Goal: Information Seeking & Learning: Learn about a topic

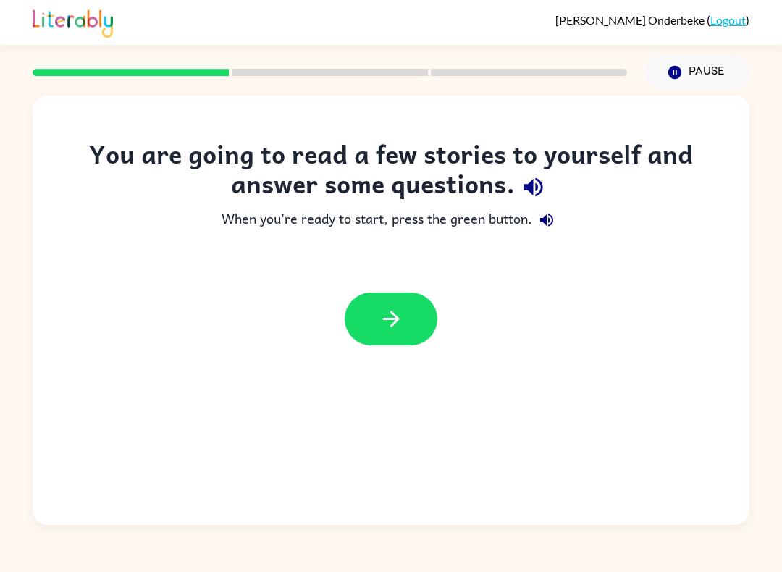
click at [404, 329] on button "button" at bounding box center [391, 319] width 93 height 53
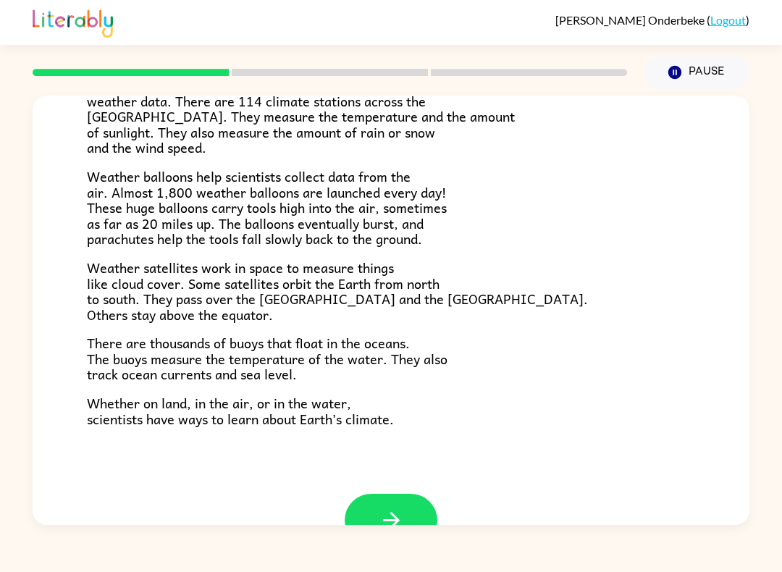
scroll to position [374, 0]
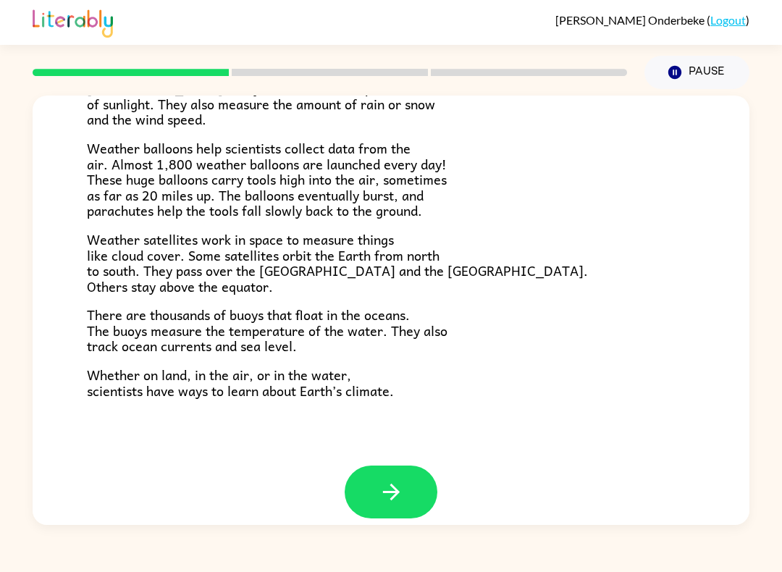
click at [401, 479] on icon "button" at bounding box center [391, 491] width 25 height 25
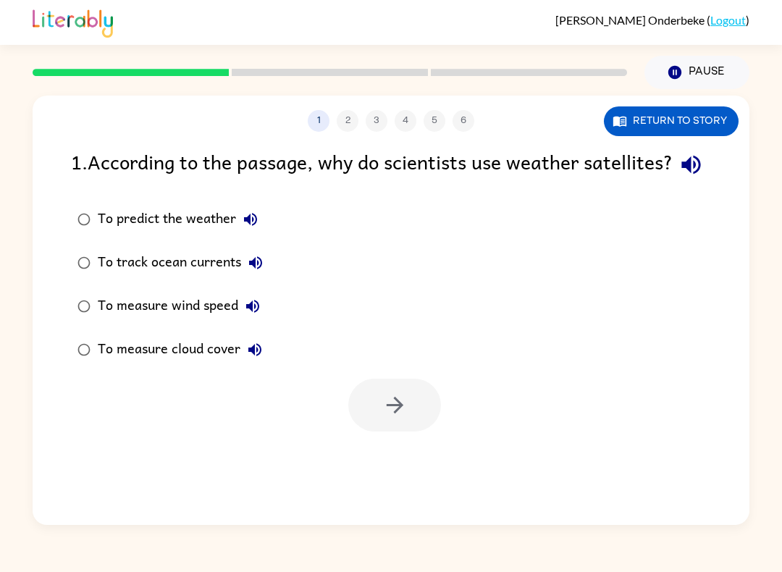
click at [703, 119] on button "Return to story" at bounding box center [671, 121] width 135 height 30
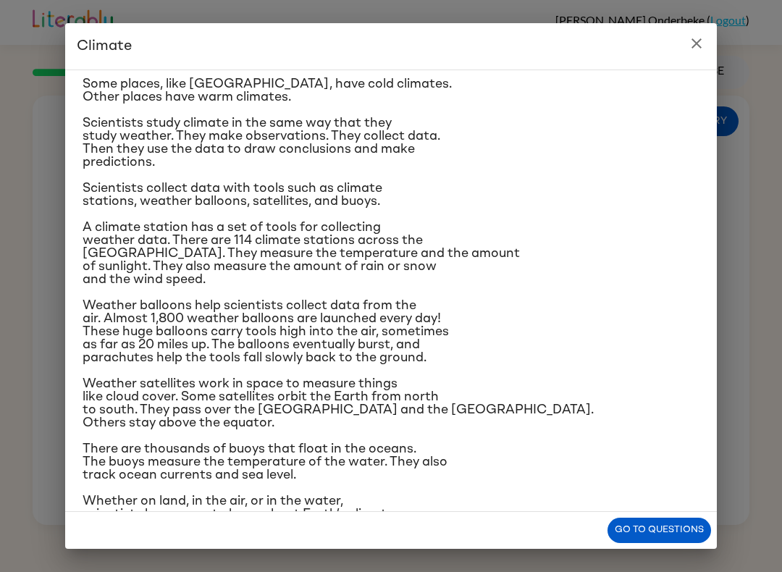
scroll to position [82, 0]
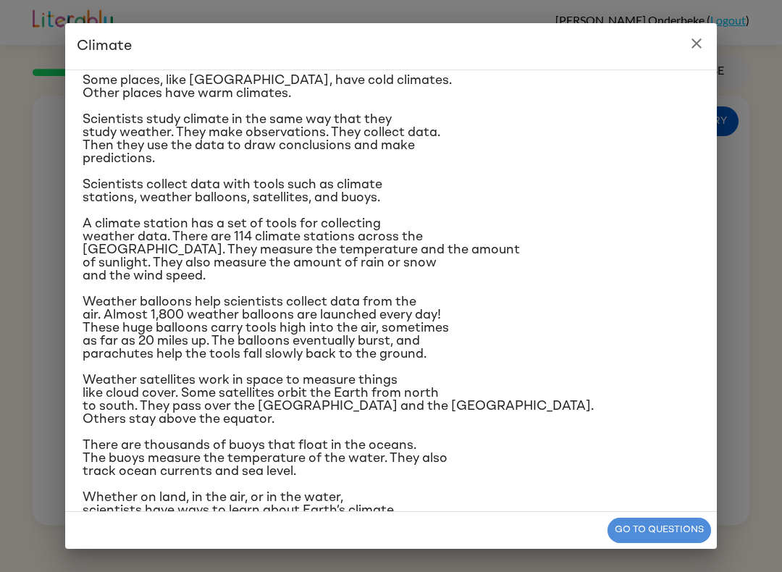
click at [660, 530] on button "Go to questions" at bounding box center [660, 530] width 104 height 25
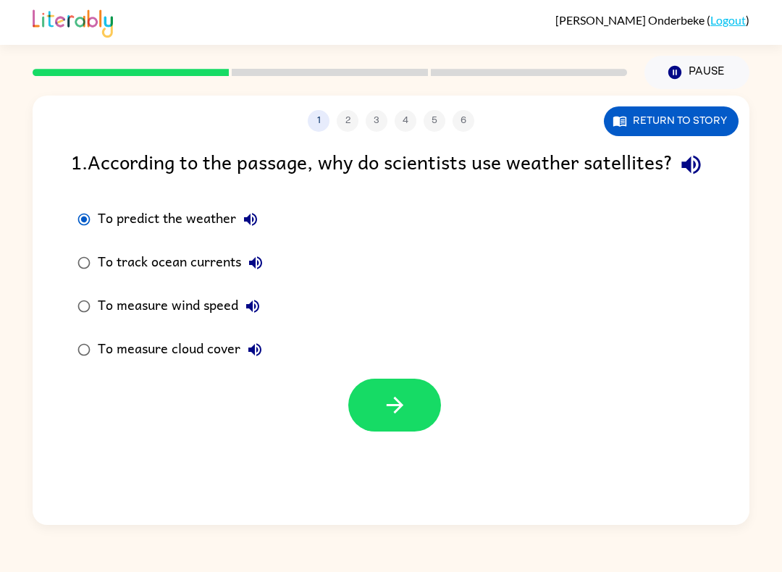
click at [385, 408] on div at bounding box center [391, 402] width 717 height 60
click at [354, 432] on button "button" at bounding box center [394, 405] width 93 height 53
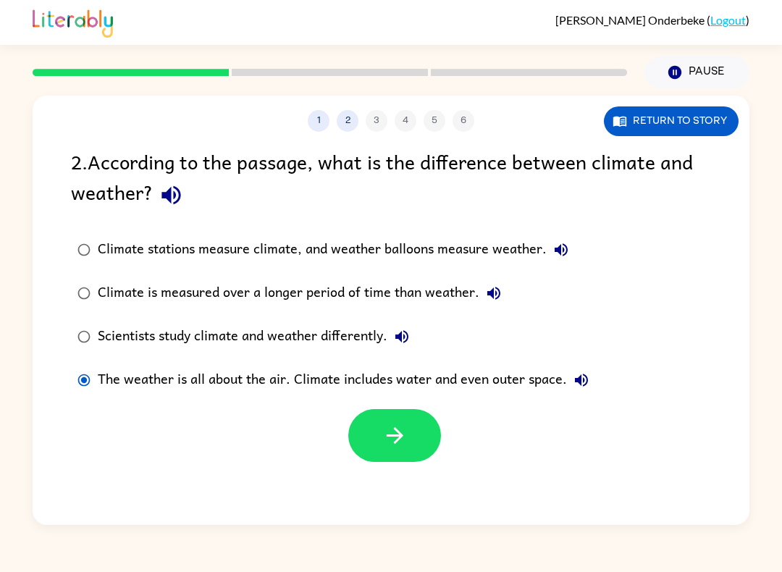
click at [718, 133] on button "Return to story" at bounding box center [671, 121] width 135 height 30
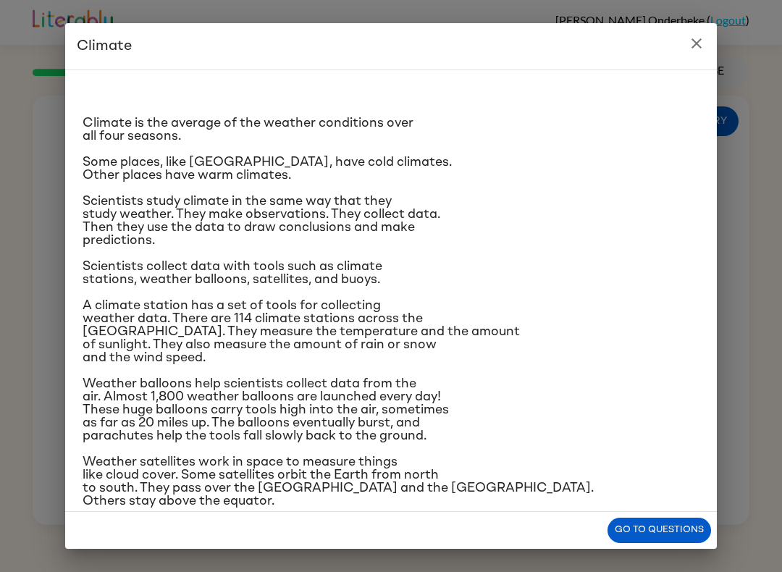
click at [717, 133] on div "Climate Climate is the average of the weather conditions over all four seasons.…" at bounding box center [391, 286] width 782 height 572
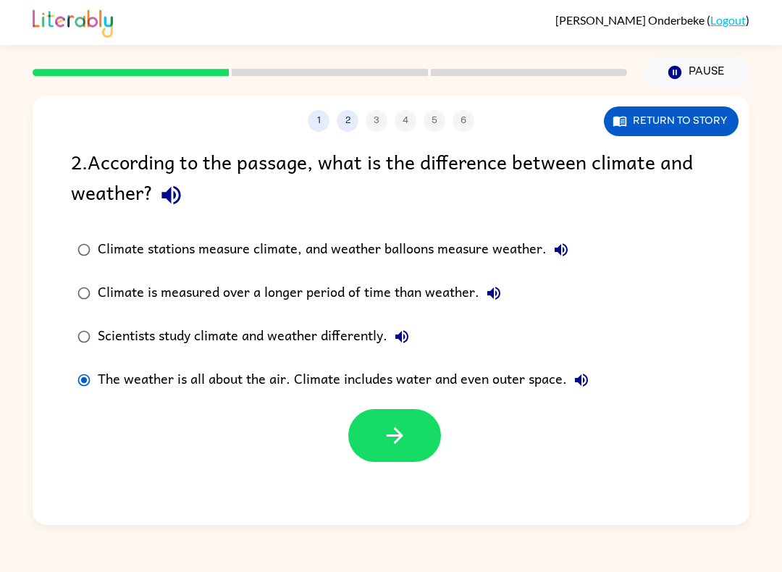
click at [698, 122] on button "Return to story" at bounding box center [671, 121] width 135 height 30
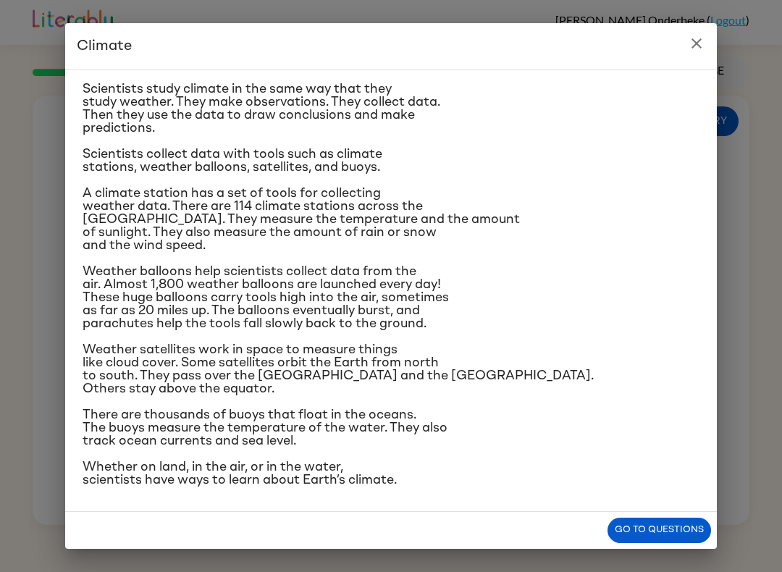
scroll to position [238, 0]
click at [691, 48] on icon "close" at bounding box center [696, 43] width 17 height 17
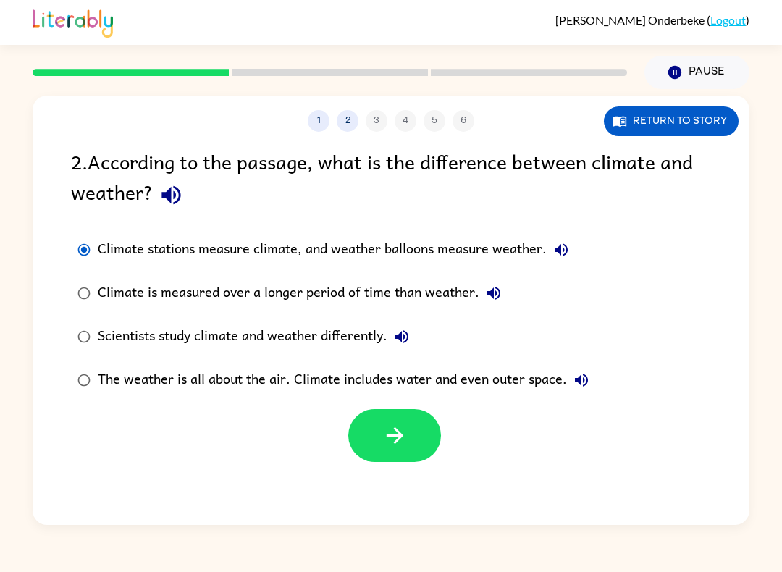
click at [366, 446] on button "button" at bounding box center [394, 435] width 93 height 53
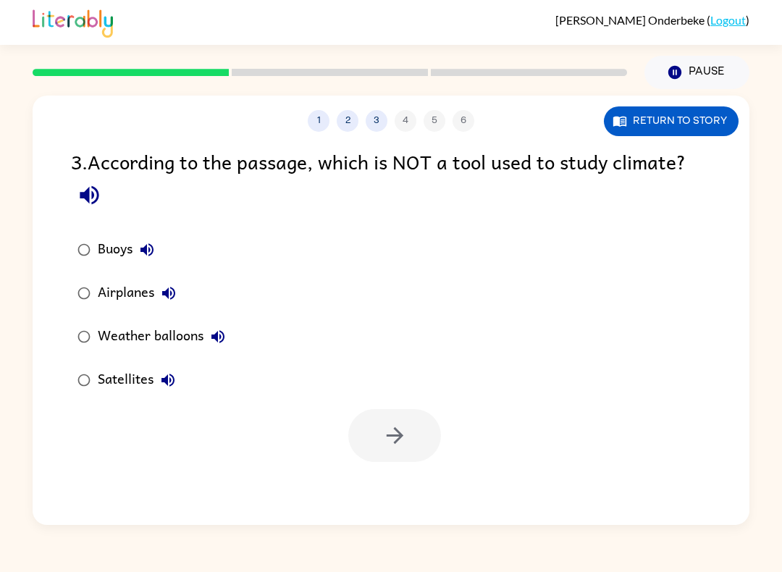
click at [327, 116] on button "1" at bounding box center [319, 121] width 22 height 22
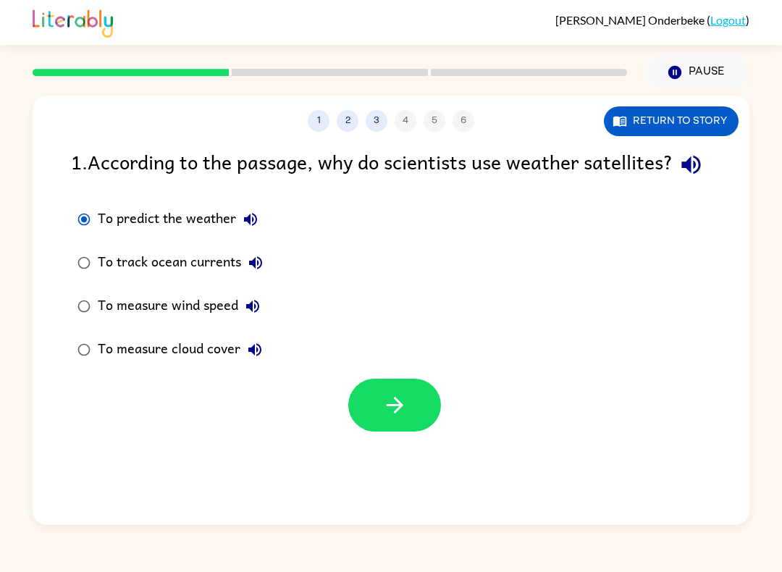
click at [338, 150] on div "1 . According to the passage, why do scientists use weather satellites?" at bounding box center [391, 164] width 640 height 37
click at [384, 418] on icon "button" at bounding box center [394, 405] width 25 height 25
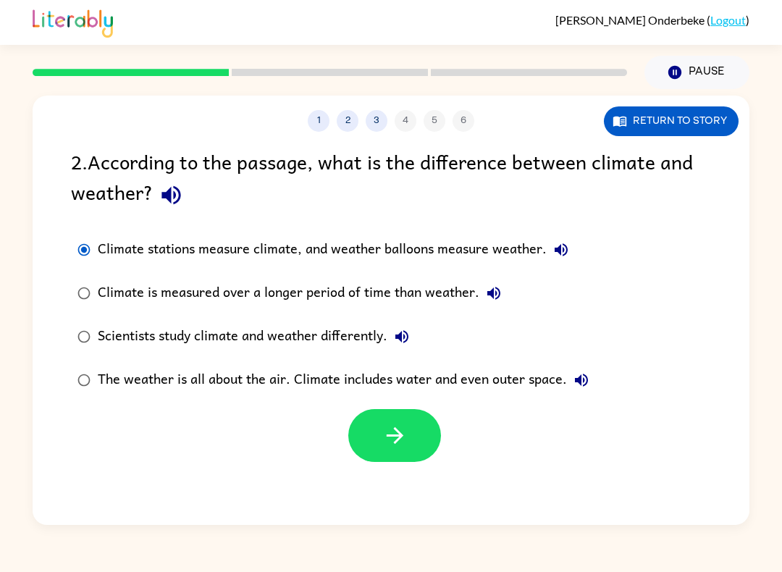
click at [367, 447] on button "button" at bounding box center [394, 435] width 93 height 53
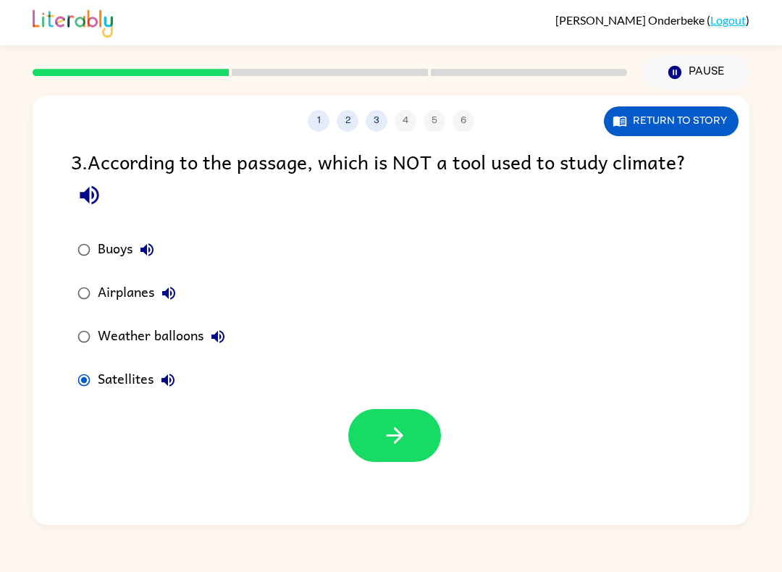
click at [348, 432] on button "button" at bounding box center [394, 435] width 93 height 53
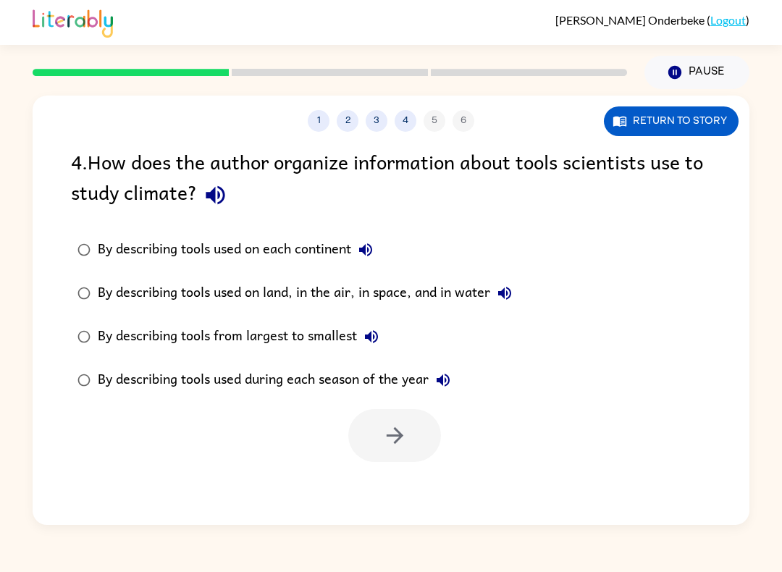
click at [117, 261] on div "By describing tools used on each continent" at bounding box center [239, 249] width 282 height 29
click at [380, 424] on button "button" at bounding box center [394, 435] width 93 height 53
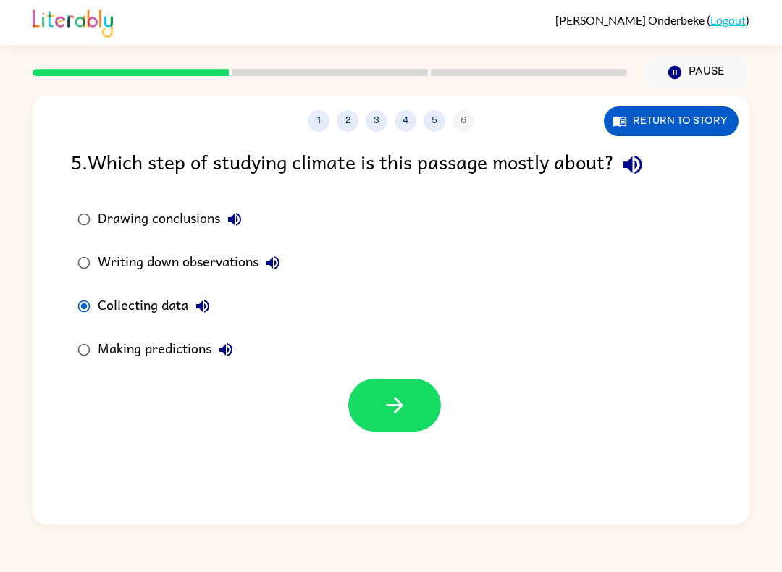
click at [395, 419] on button "button" at bounding box center [394, 405] width 93 height 53
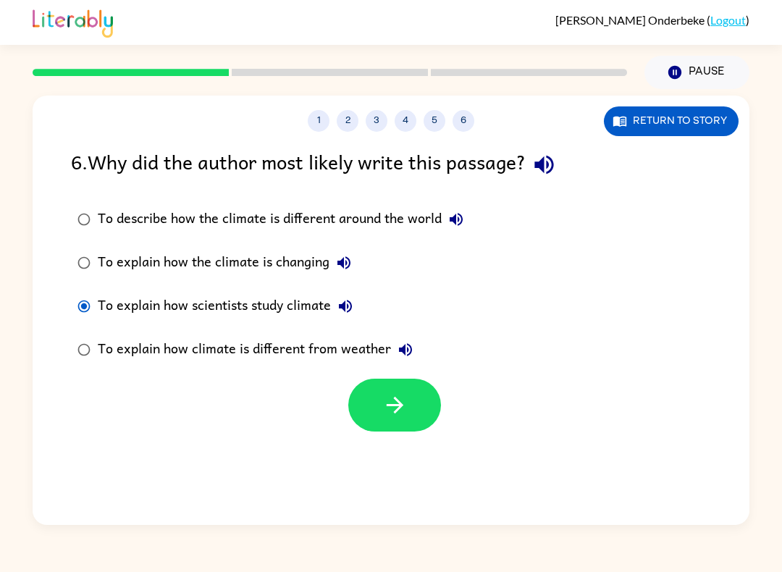
click at [83, 372] on label "To explain how climate is different from weather" at bounding box center [270, 349] width 415 height 43
click at [383, 401] on icon "button" at bounding box center [394, 405] width 25 height 25
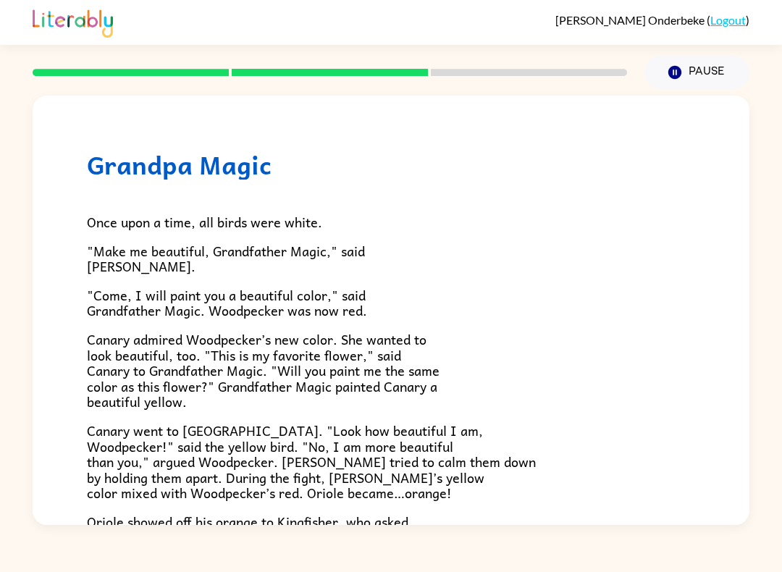
click at [370, 408] on div "Once upon a time, all birds were white. "Make me beautiful, Grandfather Magic,"…" at bounding box center [391, 460] width 608 height 561
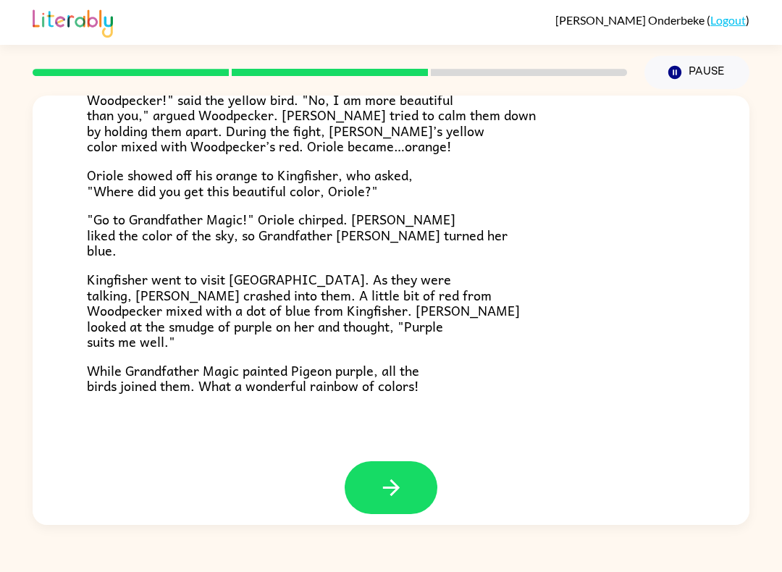
scroll to position [345, 0]
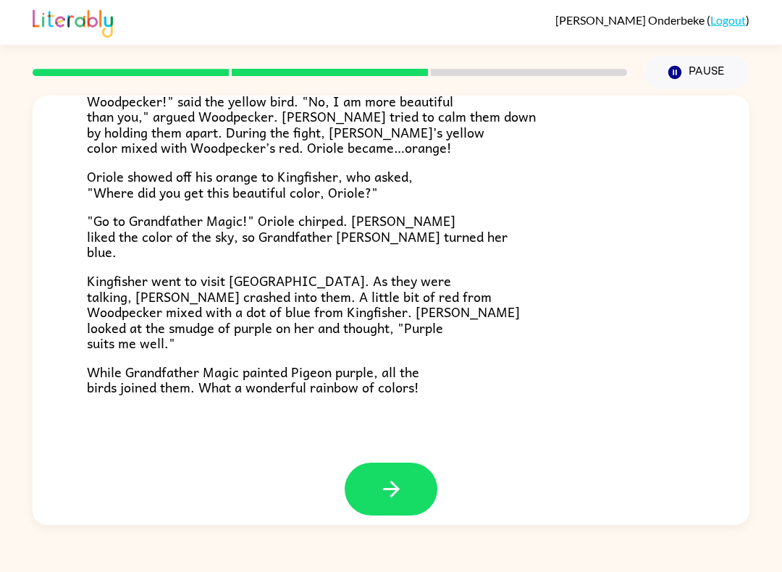
click at [400, 477] on icon "button" at bounding box center [391, 489] width 25 height 25
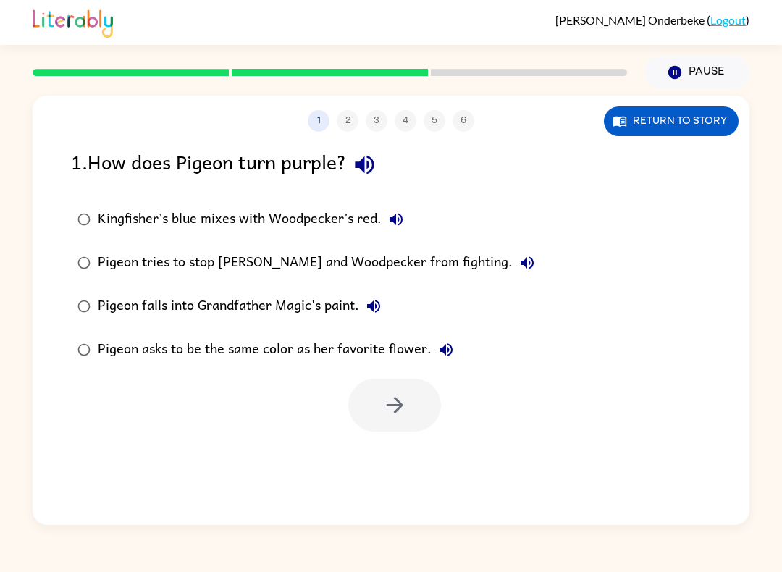
scroll to position [0, 0]
click at [674, 122] on button "Return to story" at bounding box center [671, 121] width 135 height 30
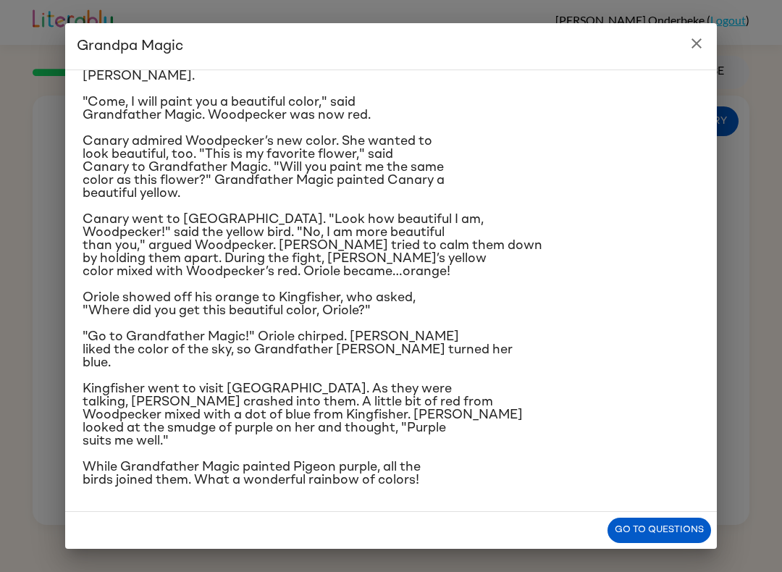
scroll to position [203, 0]
click at [693, 43] on icon "close" at bounding box center [696, 43] width 17 height 17
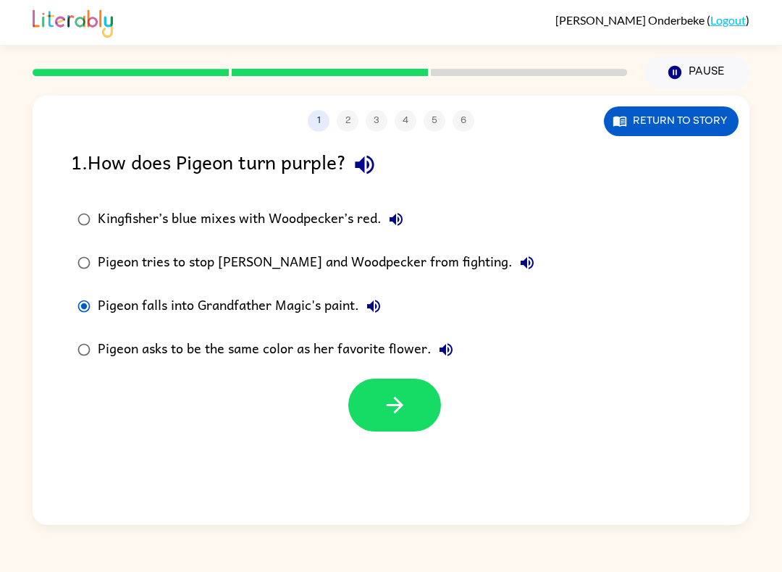
click at [429, 418] on button "button" at bounding box center [394, 405] width 93 height 53
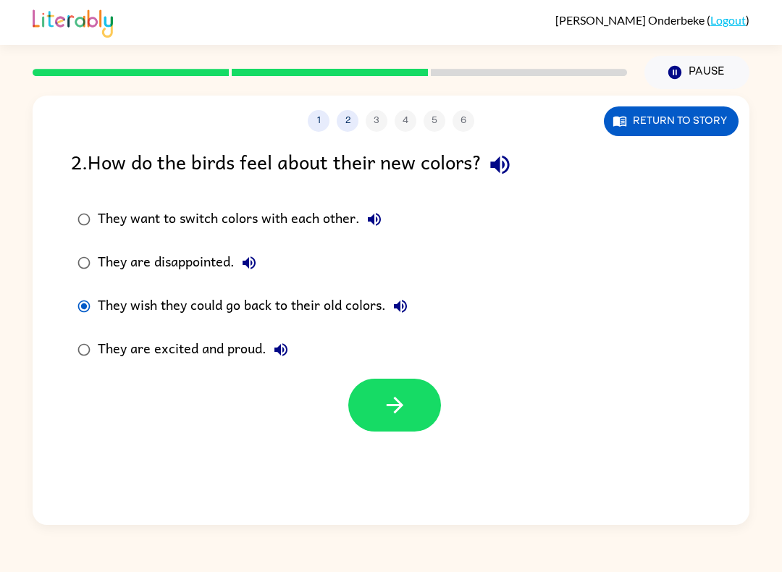
click at [395, 396] on icon "button" at bounding box center [394, 405] width 25 height 25
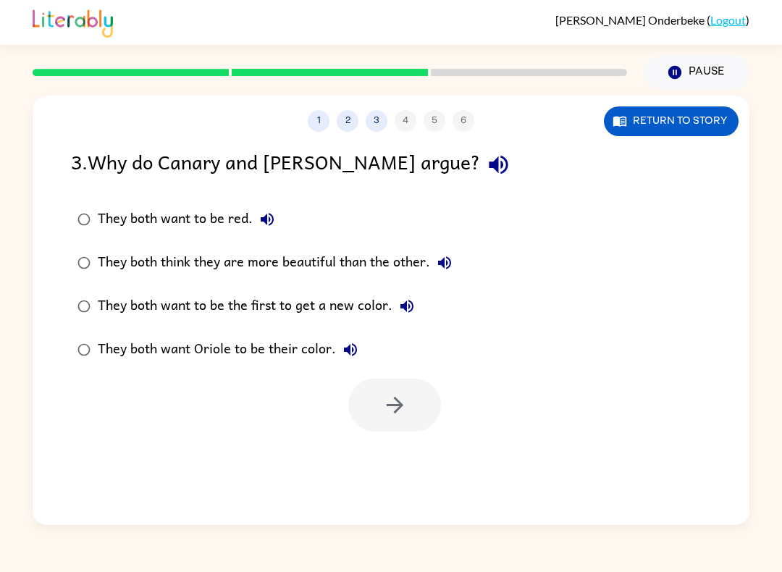
click at [666, 110] on button "Return to story" at bounding box center [671, 121] width 135 height 30
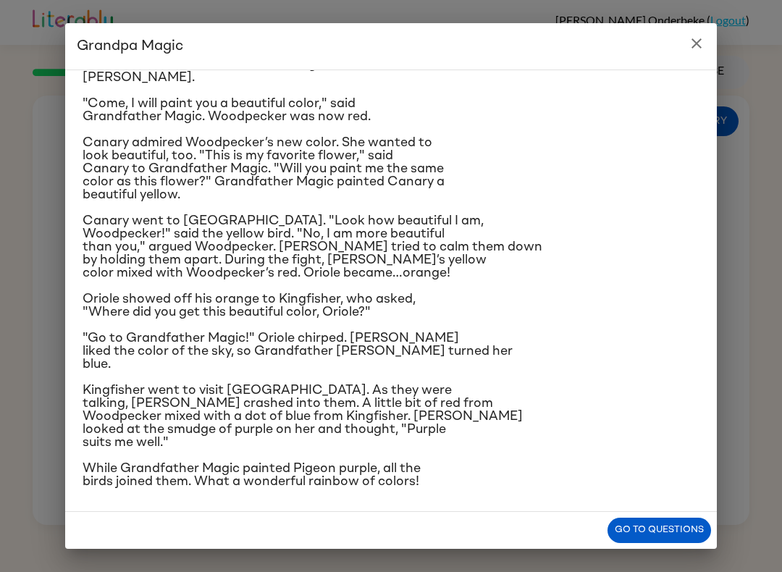
scroll to position [86, 0]
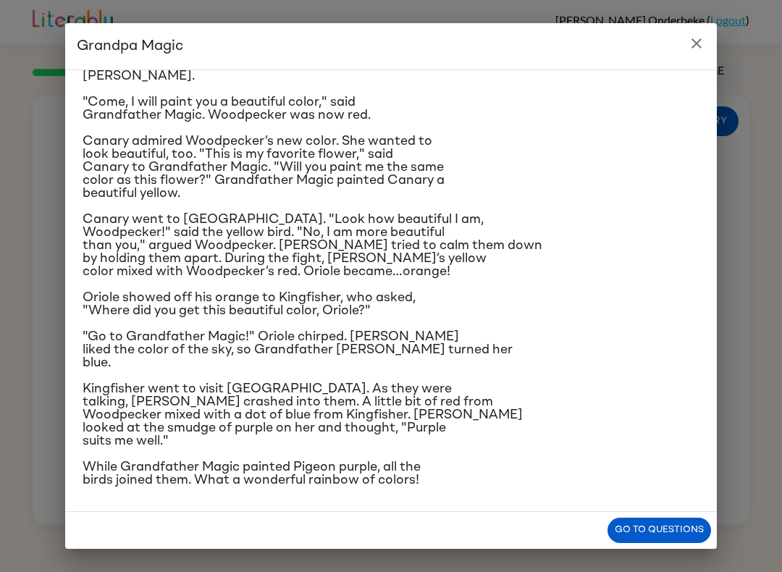
click at [653, 531] on button "Go to questions" at bounding box center [660, 530] width 104 height 25
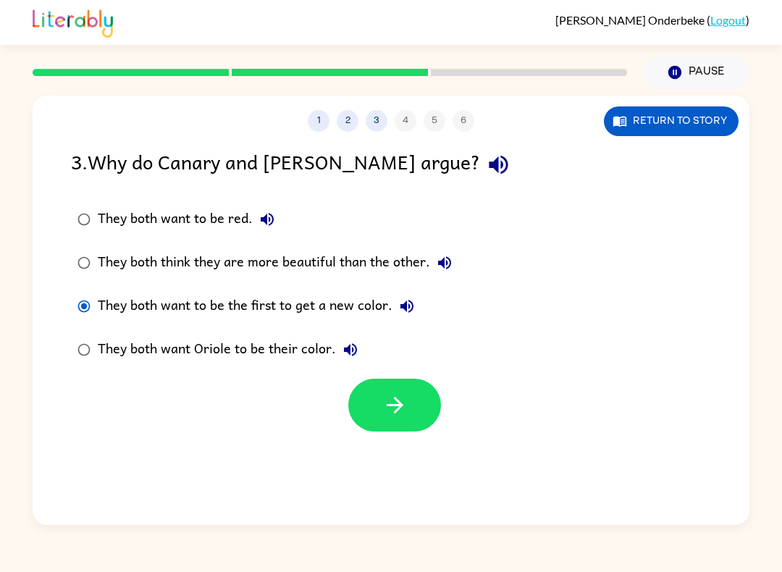
click at [456, 443] on div "1 2 3 4 5 6 Return to story 3 . Why do Canary and [PERSON_NAME] argue? They bot…" at bounding box center [391, 310] width 717 height 429
click at [401, 416] on icon "button" at bounding box center [394, 405] width 25 height 25
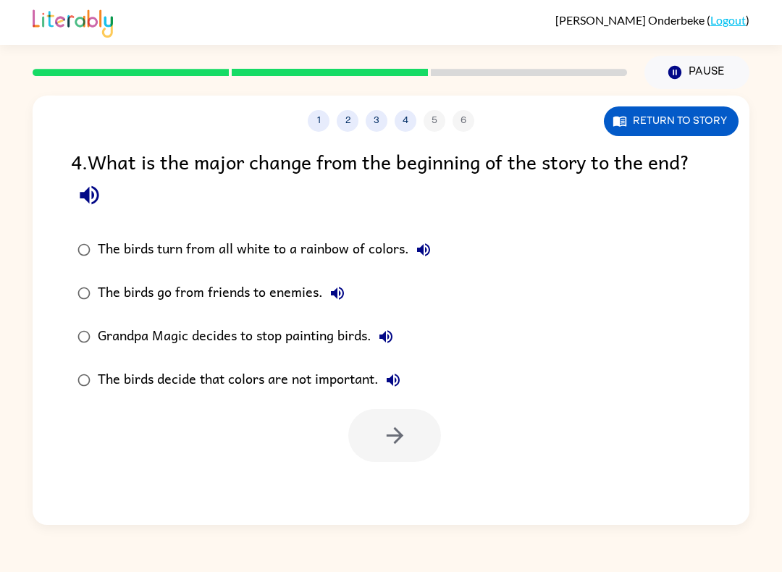
click at [112, 248] on div "The birds turn from all white to a rainbow of colors." at bounding box center [268, 249] width 340 height 29
click at [345, 421] on div at bounding box center [391, 432] width 717 height 60
click at [104, 295] on div "The birds go from friends to enemies." at bounding box center [225, 293] width 254 height 29
click at [106, 387] on div "The birds decide that colors are not important." at bounding box center [253, 380] width 310 height 29
click at [376, 421] on button "button" at bounding box center [394, 435] width 93 height 53
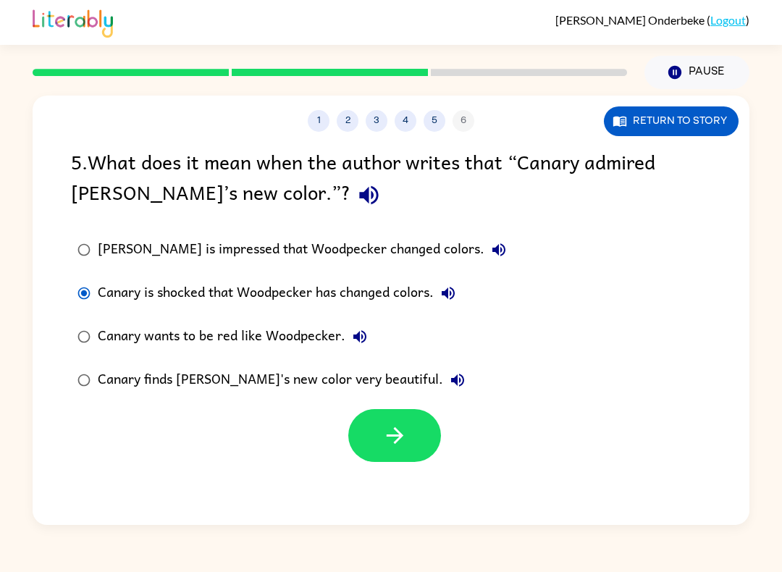
click at [363, 451] on button "button" at bounding box center [394, 435] width 93 height 53
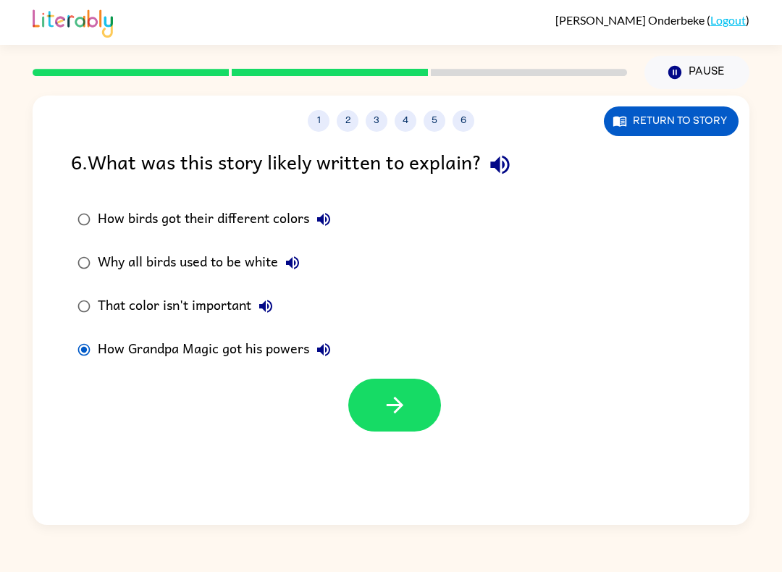
click at [385, 399] on icon "button" at bounding box center [394, 405] width 25 height 25
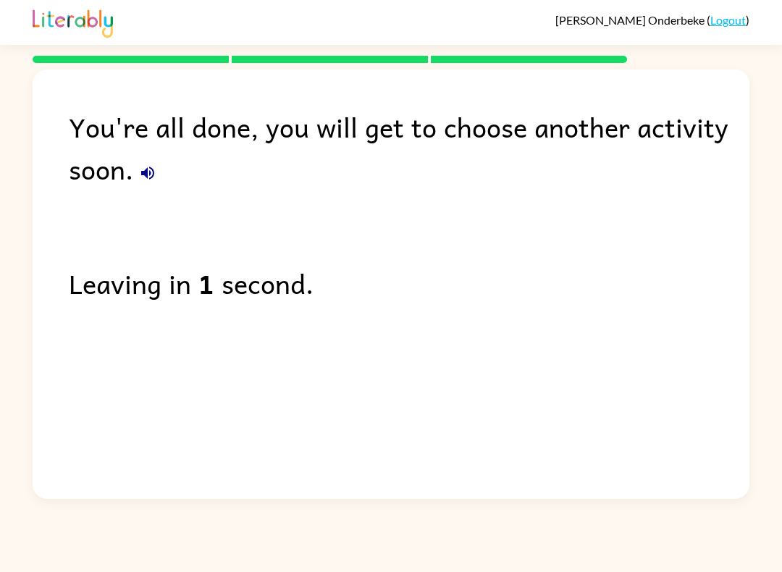
click at [338, 455] on div "You're all done, you will get to choose another activity soon. Leaving in 1 sec…" at bounding box center [391, 281] width 717 height 422
